Goal: Task Accomplishment & Management: Manage account settings

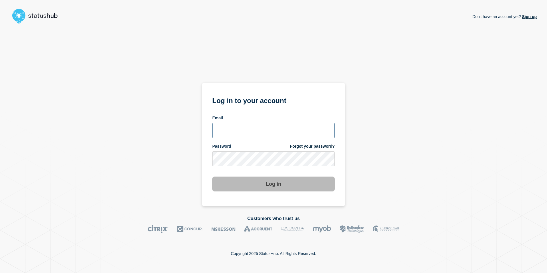
type input "[PERSON_NAME][EMAIL_ADDRESS][PERSON_NAME][DOMAIN_NAME]"
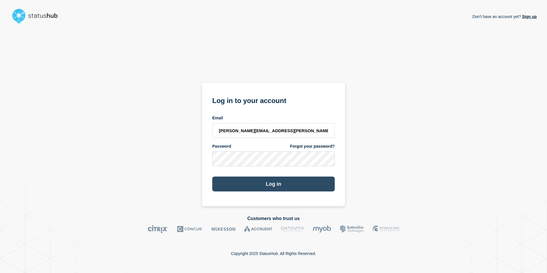
click at [275, 185] on button "Log in" at bounding box center [273, 184] width 123 height 15
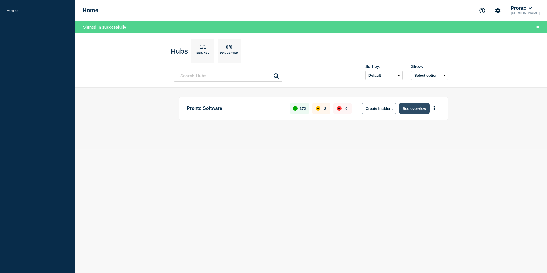
click at [415, 110] on button "See overview" at bounding box center [414, 108] width 30 height 11
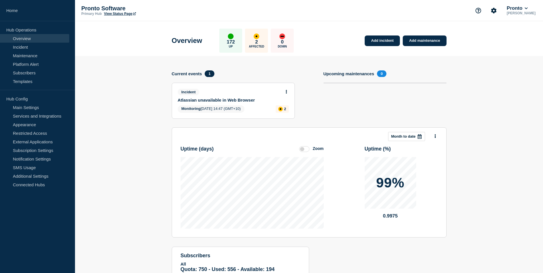
click at [259, 35] on div "affected" at bounding box center [257, 36] width 6 height 6
click at [22, 47] on link "Incident" at bounding box center [34, 47] width 69 height 9
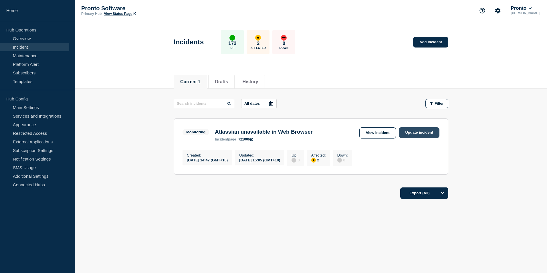
click at [415, 132] on link "Update incident" at bounding box center [419, 132] width 41 height 11
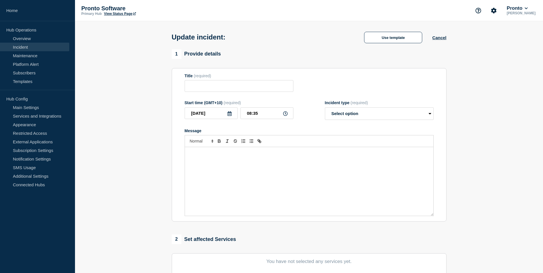
type input "Atlassian unavailable in Web Browser"
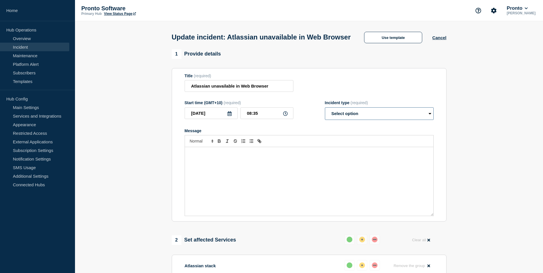
click at [429, 120] on select "Select option Investigating Identified Monitoring Resolved" at bounding box center [379, 113] width 109 height 13
select select "resolved"
click at [325, 118] on select "Select option Investigating Identified Monitoring Resolved" at bounding box center [379, 113] width 109 height 13
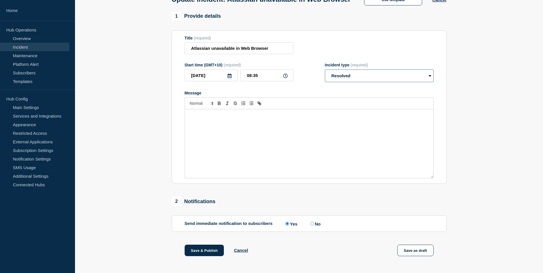
scroll to position [36, 0]
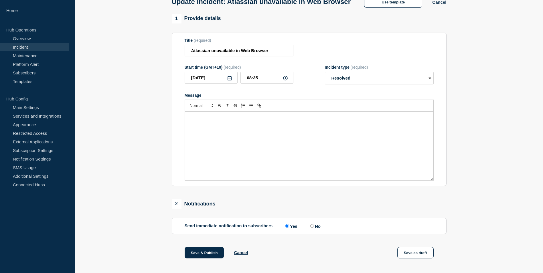
click at [211, 136] on div "Message" at bounding box center [309, 146] width 249 height 69
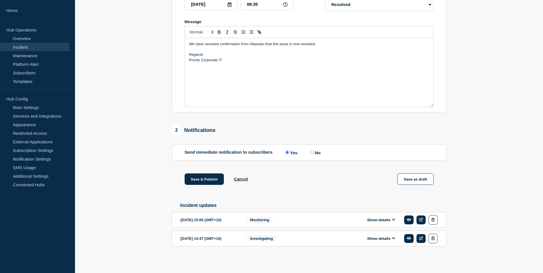
scroll to position [115, 0]
click at [194, 184] on button "Save & Publish" at bounding box center [205, 179] width 40 height 11
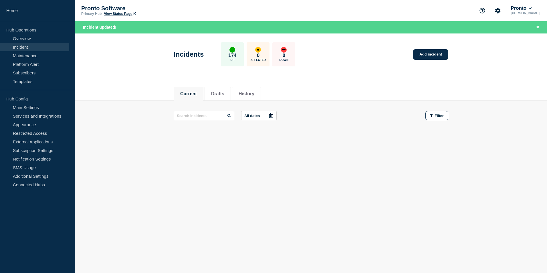
click at [125, 14] on link "View Status Page" at bounding box center [120, 14] width 32 height 4
